Goal: Browse casually

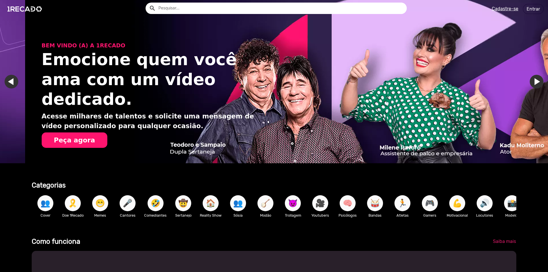
scroll to position [0, 1088]
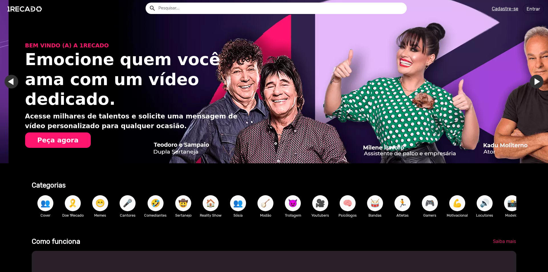
click at [403, 202] on span "🏃" at bounding box center [403, 203] width 10 height 16
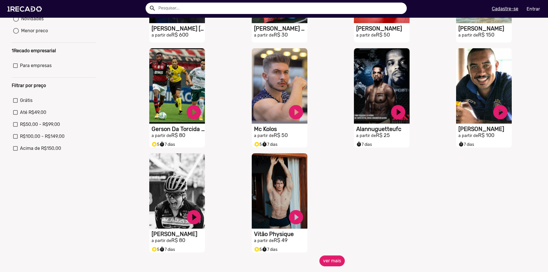
scroll to position [171, 0]
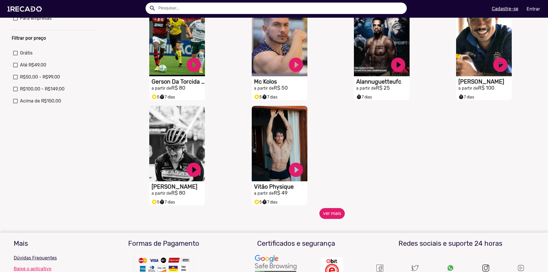
click at [328, 217] on button "ver mais" at bounding box center [332, 213] width 25 height 11
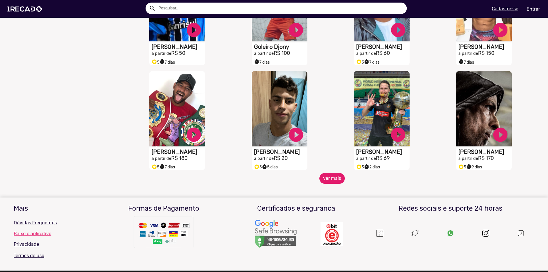
scroll to position [429, 0]
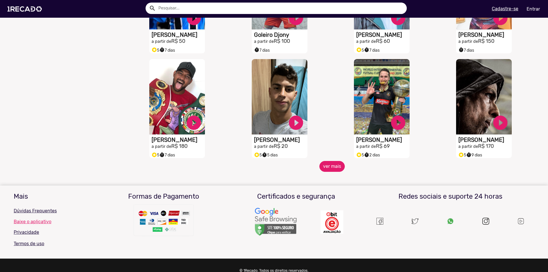
click at [337, 172] on button "ver mais" at bounding box center [332, 166] width 25 height 11
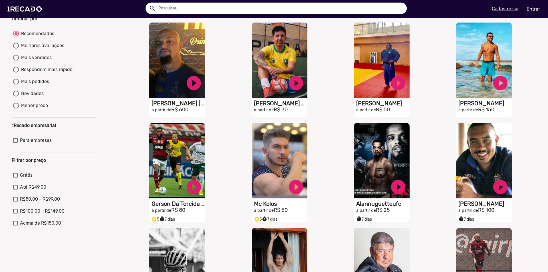
scroll to position [0, 0]
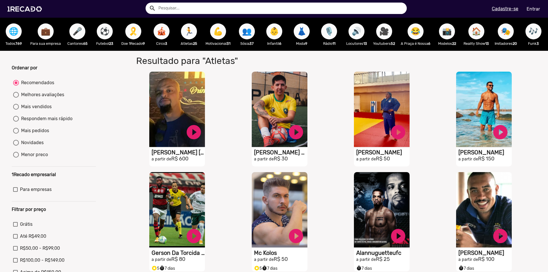
click at [17, 31] on span "🌐" at bounding box center [14, 31] width 10 height 16
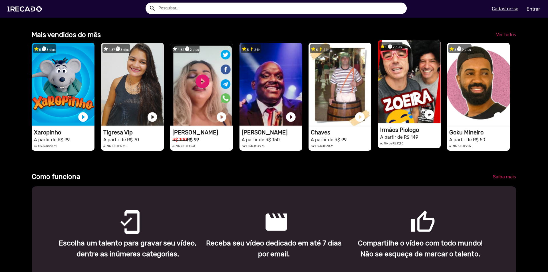
scroll to position [0, 1633]
